Goal: Find specific page/section: Find specific page/section

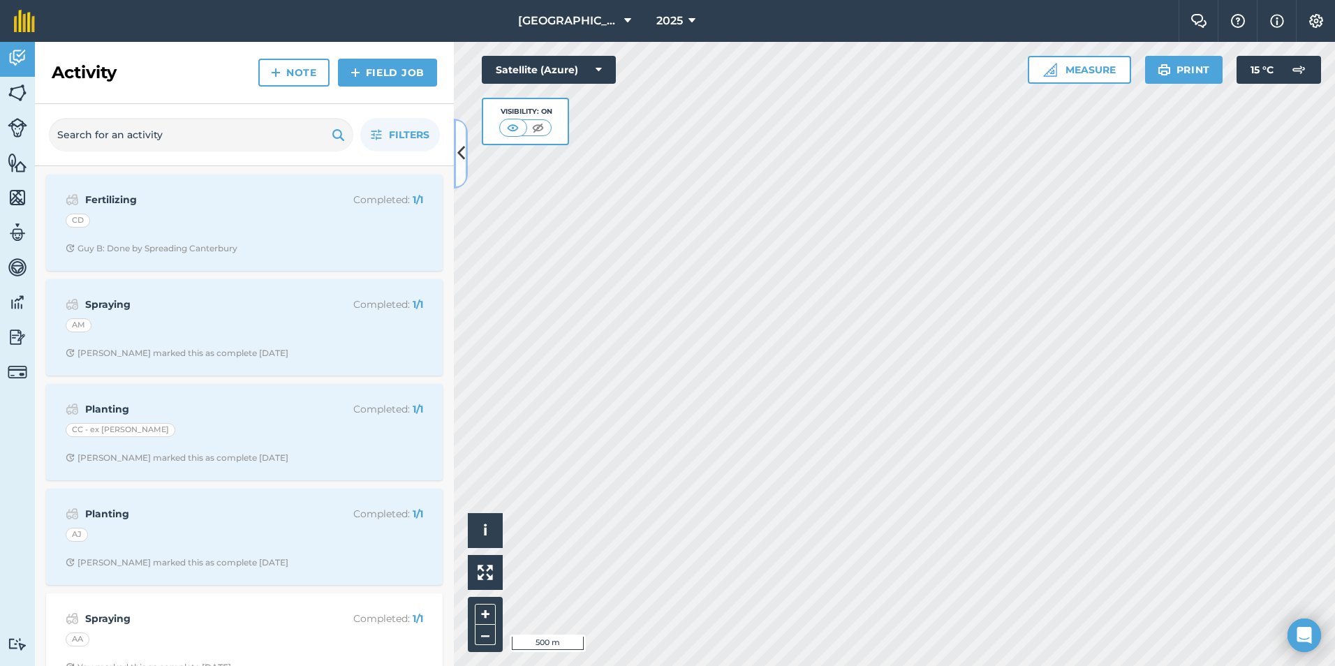
click at [460, 150] on icon at bounding box center [461, 153] width 8 height 24
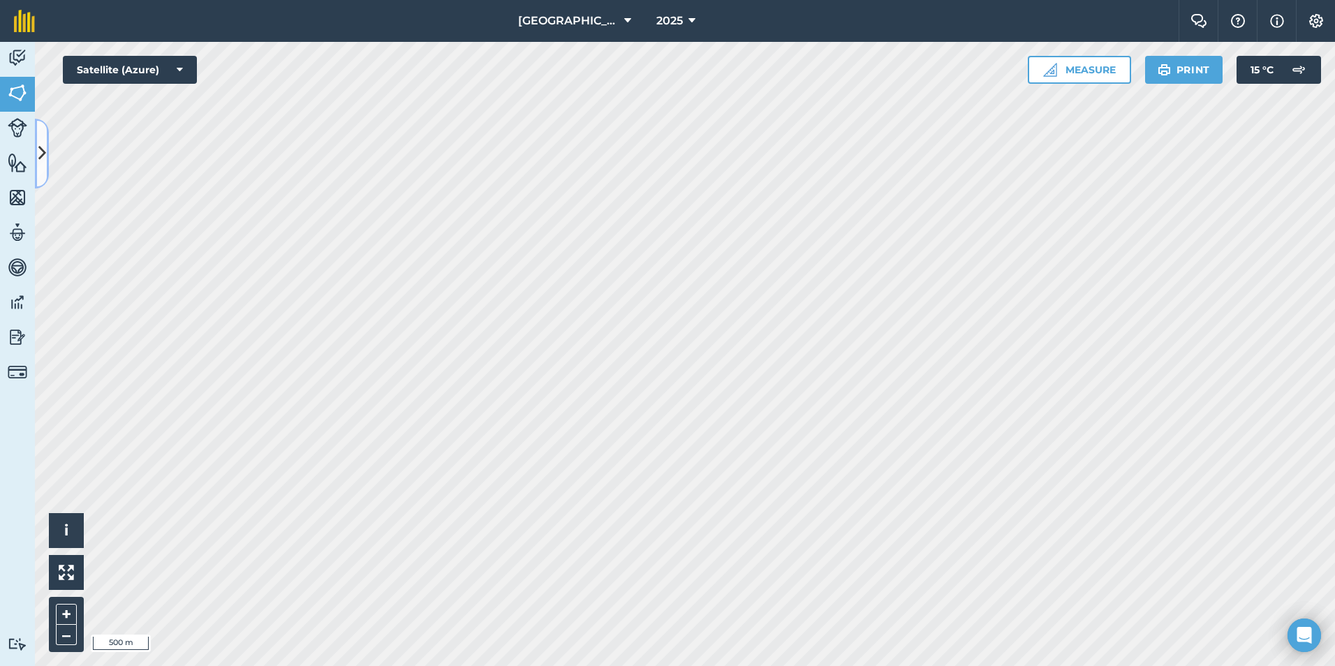
click at [39, 168] on button at bounding box center [42, 154] width 14 height 70
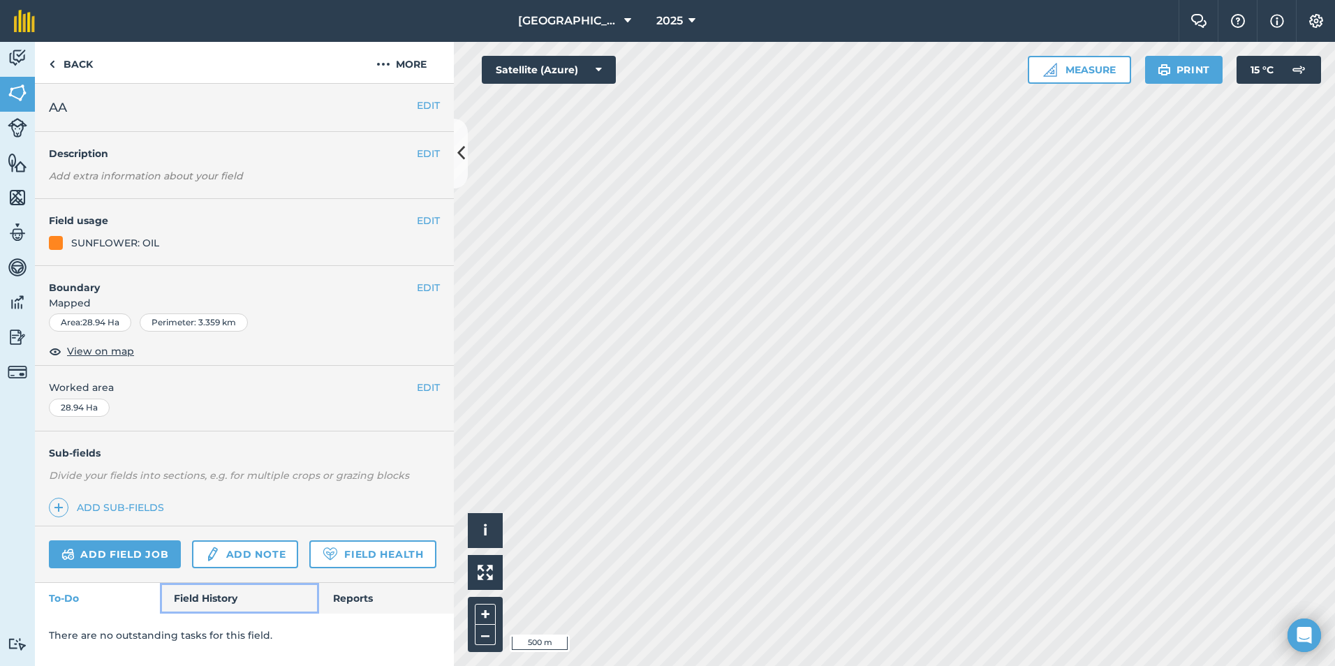
click at [229, 595] on link "Field History" at bounding box center [239, 598] width 159 height 31
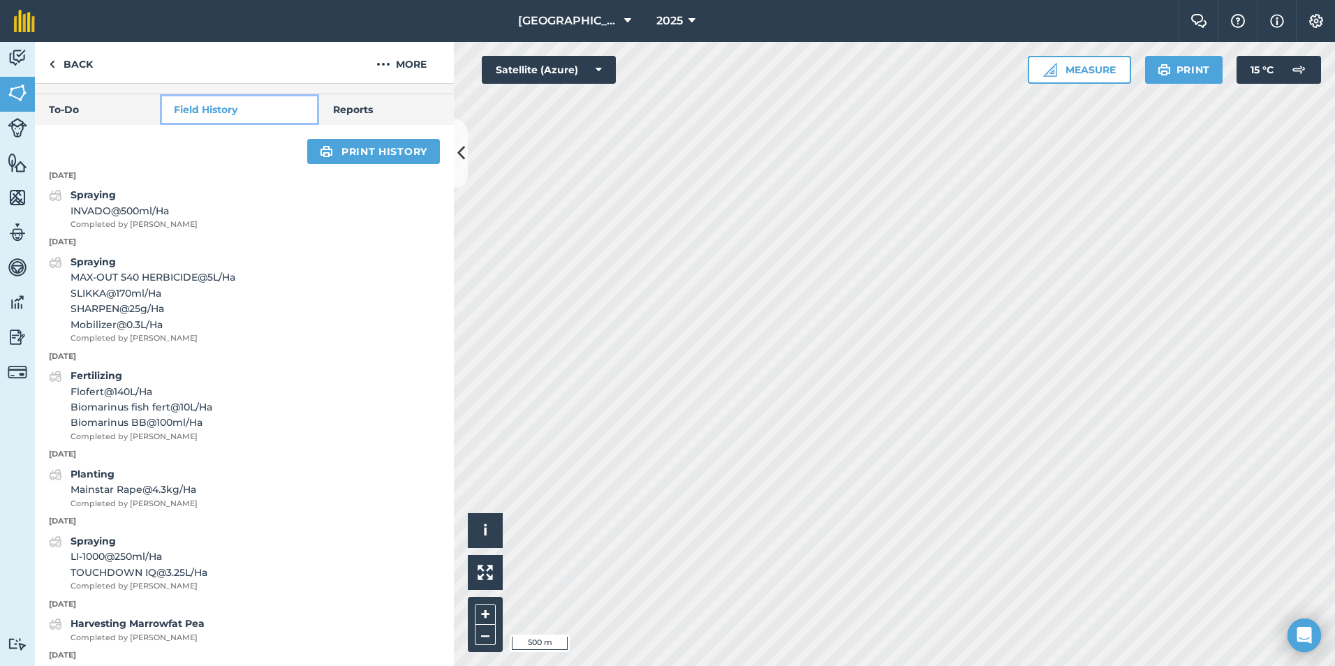
scroll to position [559, 0]
